Goal: Transaction & Acquisition: Book appointment/travel/reservation

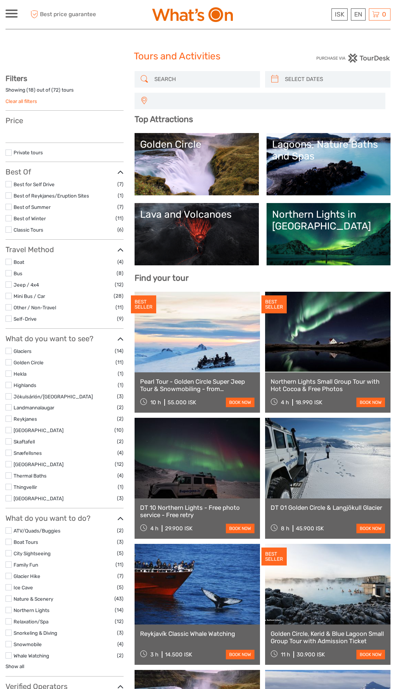
select select
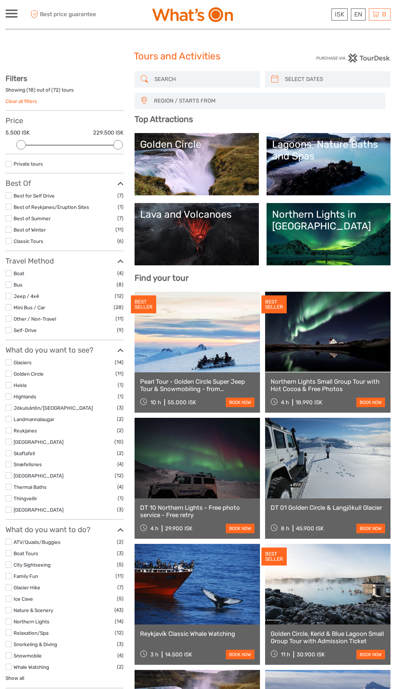
click at [199, 152] on link "Golden Circle" at bounding box center [196, 163] width 113 height 51
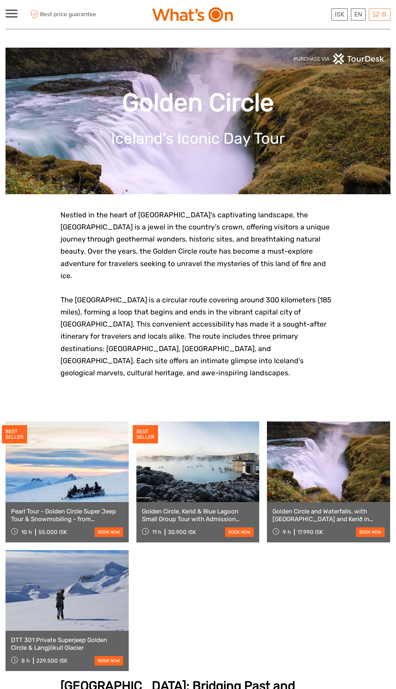
click at [336, 441] on link at bounding box center [328, 461] width 123 height 81
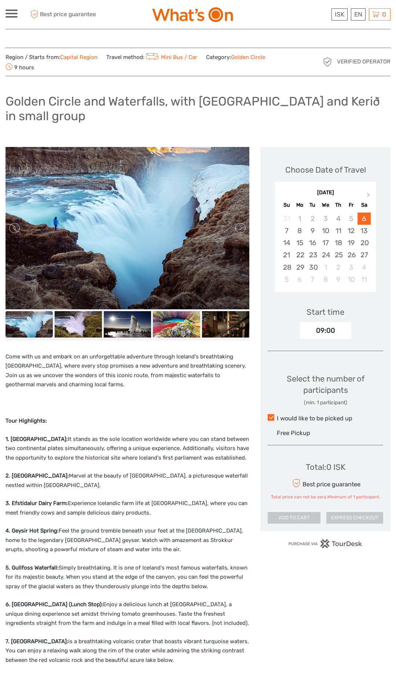
click at [30, 322] on img at bounding box center [28, 324] width 47 height 27
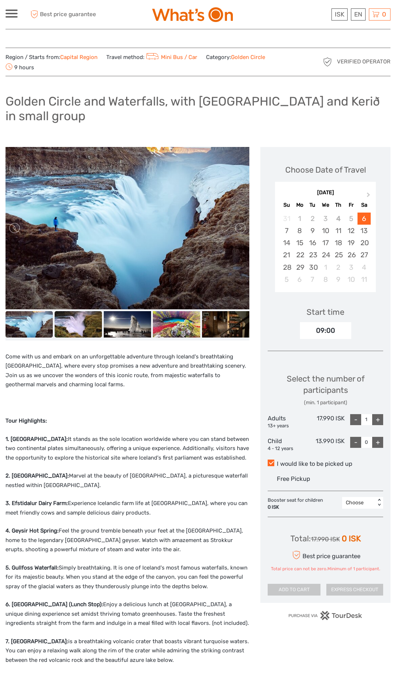
click at [78, 323] on img at bounding box center [78, 324] width 47 height 27
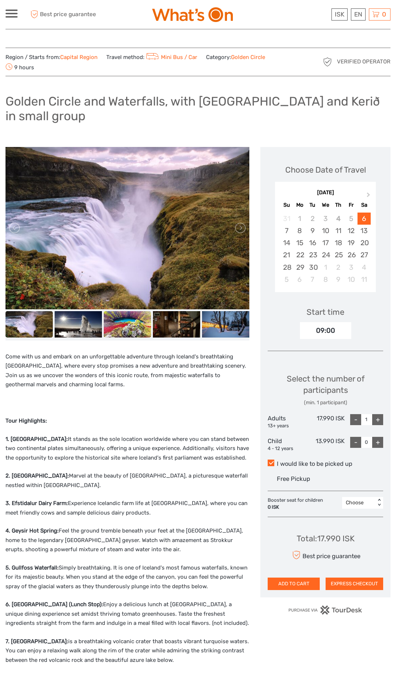
click at [124, 324] on img at bounding box center [127, 324] width 47 height 27
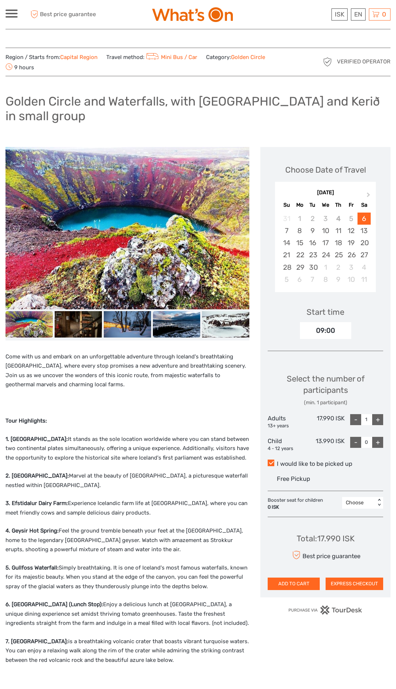
click at [170, 323] on img at bounding box center [176, 324] width 47 height 27
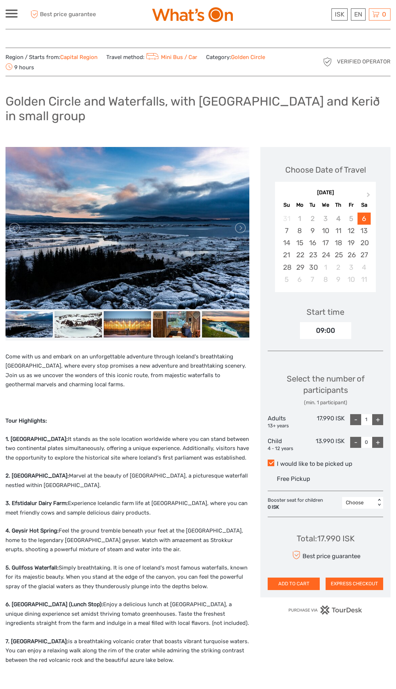
click at [180, 324] on img at bounding box center [176, 324] width 47 height 27
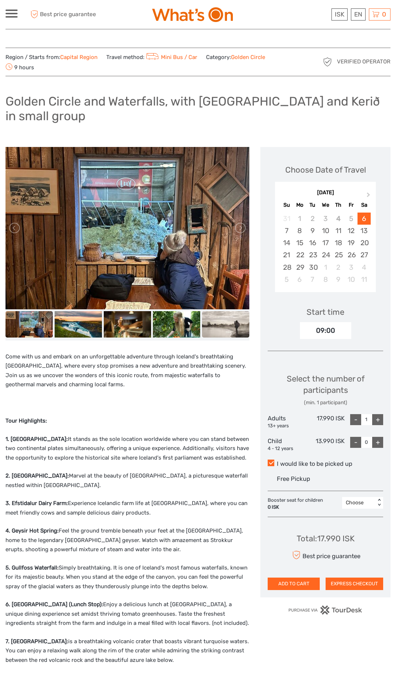
click at [216, 323] on img at bounding box center [225, 324] width 47 height 27
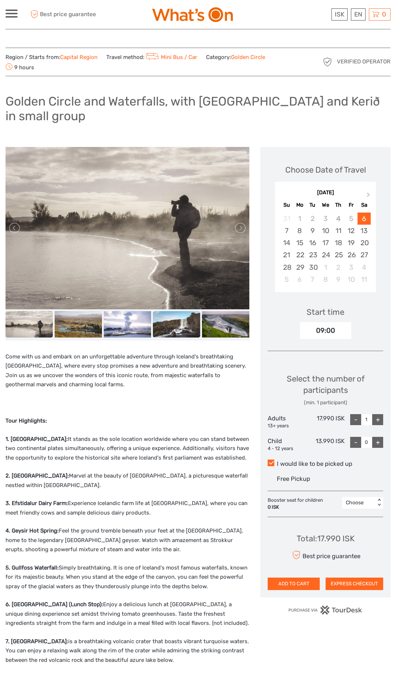
click at [184, 327] on img at bounding box center [176, 324] width 47 height 27
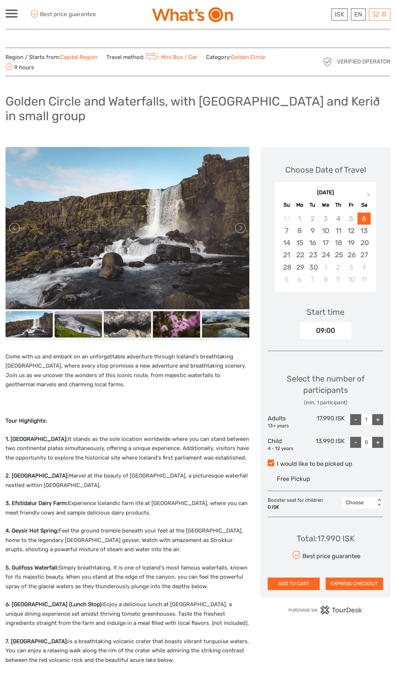
click at [69, 325] on img at bounding box center [78, 324] width 47 height 27
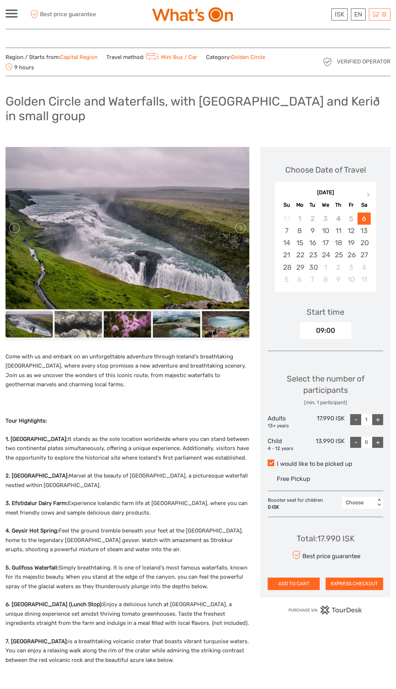
click at [38, 328] on img at bounding box center [28, 324] width 47 height 27
